Goal: Communication & Community: Answer question/provide support

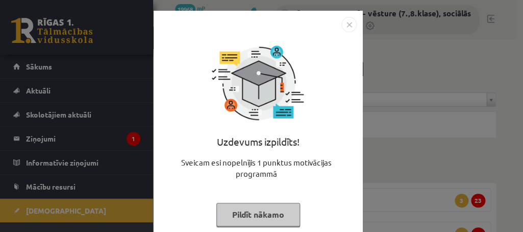
click at [247, 213] on button "Pildīt nākamo" at bounding box center [258, 214] width 84 height 23
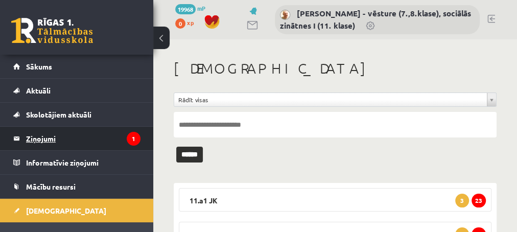
click at [45, 136] on legend "Ziņojumi 1" at bounding box center [83, 138] width 114 height 23
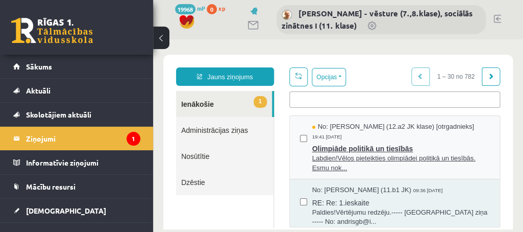
click at [387, 159] on span "Labdien!Vēlos pieteikties olimpiādei politikā un tiesībās. Esmu nok..." at bounding box center [400, 163] width 177 height 19
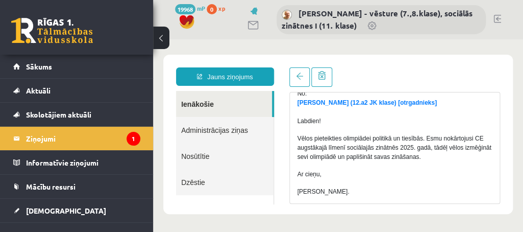
scroll to position [97, 0]
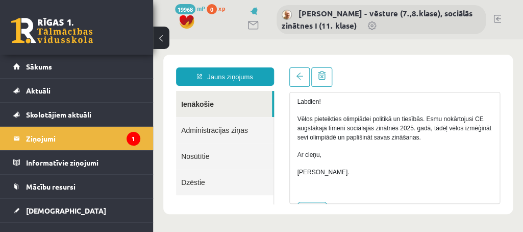
click at [389, 40] on body "**********" at bounding box center [338, 134] width 370 height 190
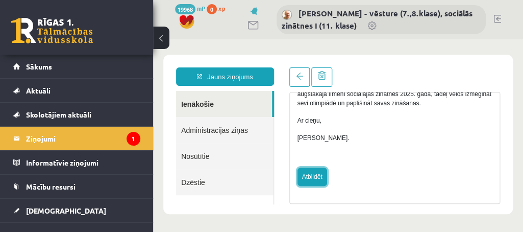
click at [316, 181] on link "Atbildēt" at bounding box center [313, 176] width 30 height 18
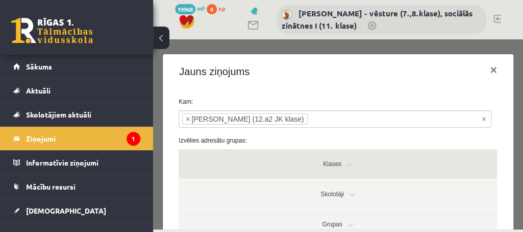
type input "**********"
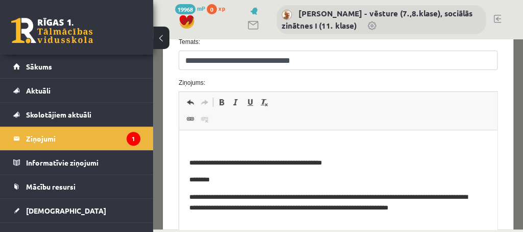
scroll to position [242, 0]
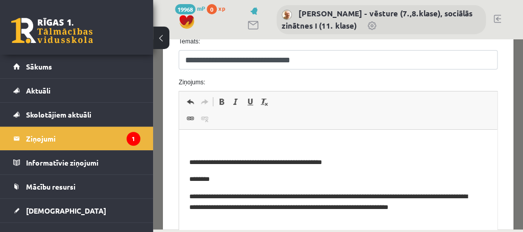
click at [205, 142] on p "Editor, wiswyg-editor-47433923654300-1760559829-18" at bounding box center [338, 145] width 298 height 11
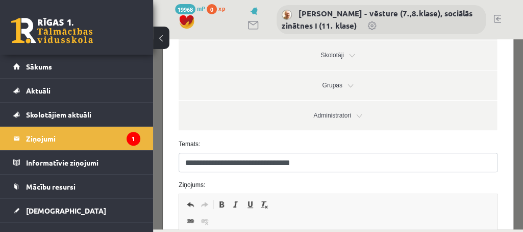
scroll to position [193, 0]
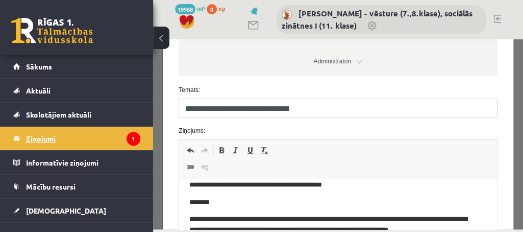
click at [45, 135] on legend "Ziņojumi 1" at bounding box center [83, 138] width 114 height 23
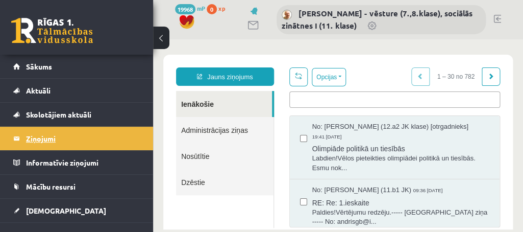
scroll to position [0, 0]
click at [347, 149] on span "Olimpiāde politikā un tiesībās" at bounding box center [400, 147] width 177 height 13
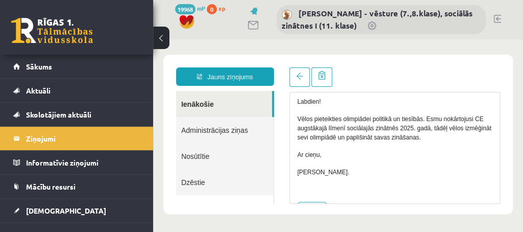
scroll to position [131, 0]
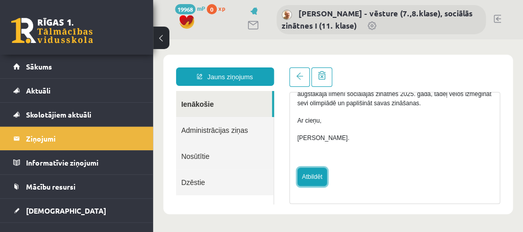
click at [318, 179] on link "Atbildēt" at bounding box center [313, 176] width 30 height 18
type input "**********"
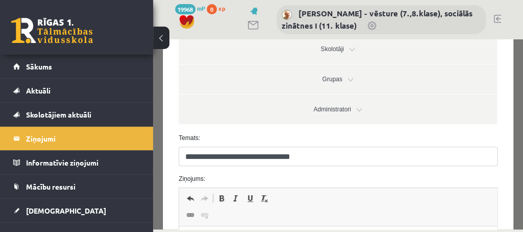
scroll to position [193, 0]
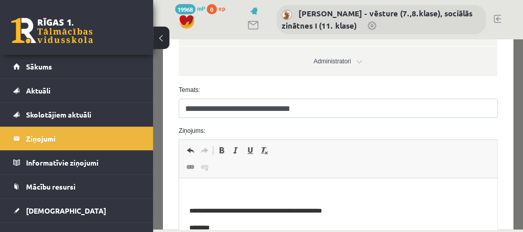
click at [207, 189] on p "Editor, wiswyg-editor-47433917092840-1760559947-942" at bounding box center [338, 193] width 298 height 11
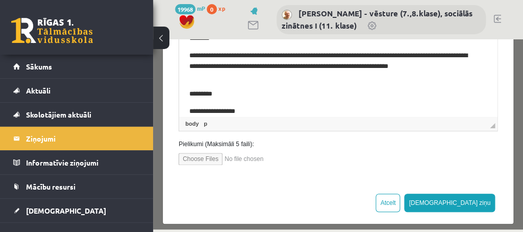
scroll to position [363, 0]
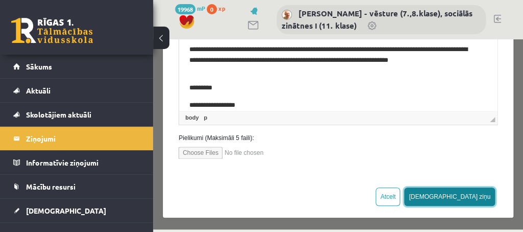
click at [468, 194] on button "[DEMOGRAPHIC_DATA] ziņu" at bounding box center [449, 196] width 91 height 18
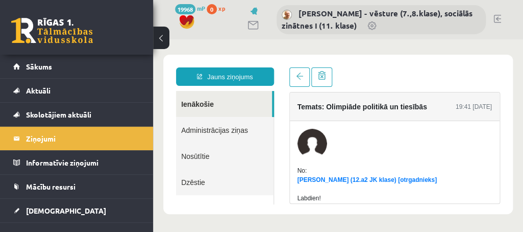
scroll to position [0, 0]
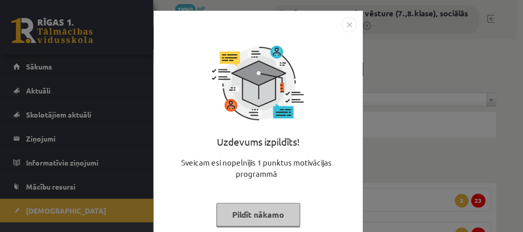
click at [251, 211] on button "Pildīt nākamo" at bounding box center [258, 214] width 84 height 23
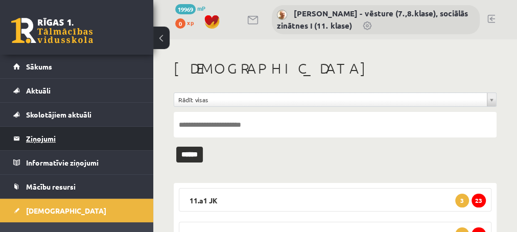
click at [43, 137] on legend "Ziņojumi 0" at bounding box center [83, 138] width 114 height 23
